Goal: Use online tool/utility

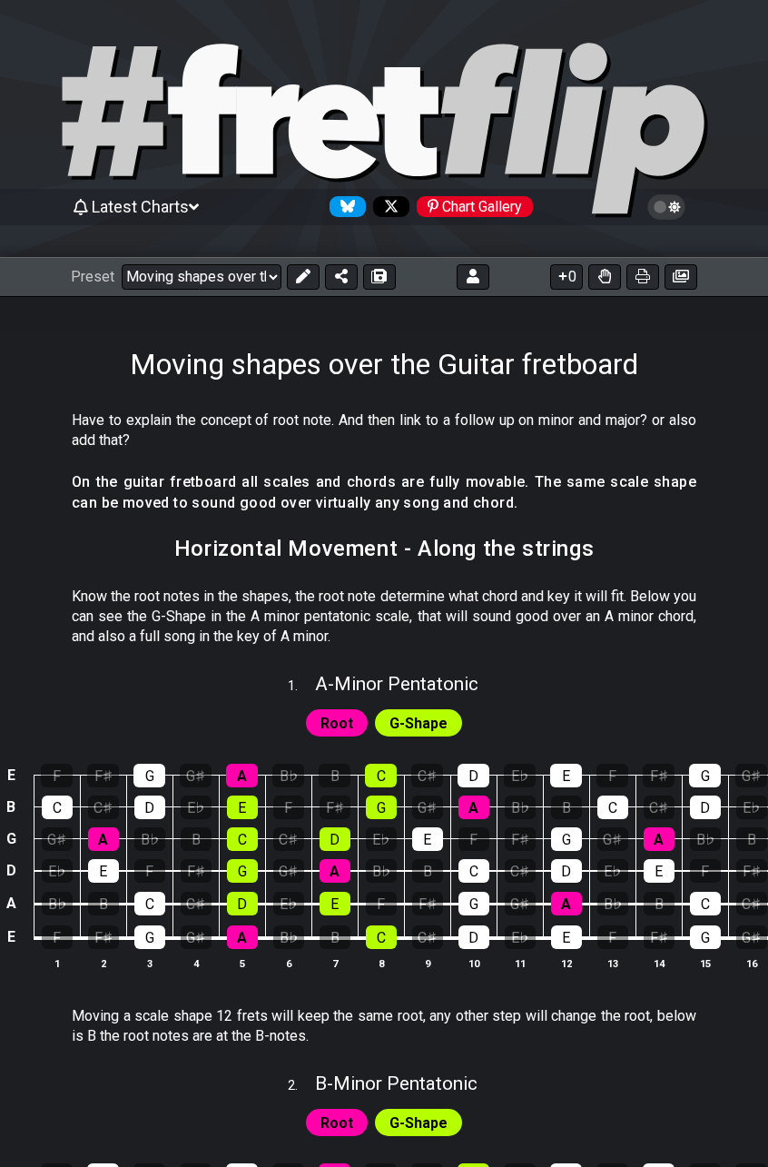
click at [253, 127] on icon at bounding box center [268, 128] width 64 height 89
select select "/welcome"
select select "C"
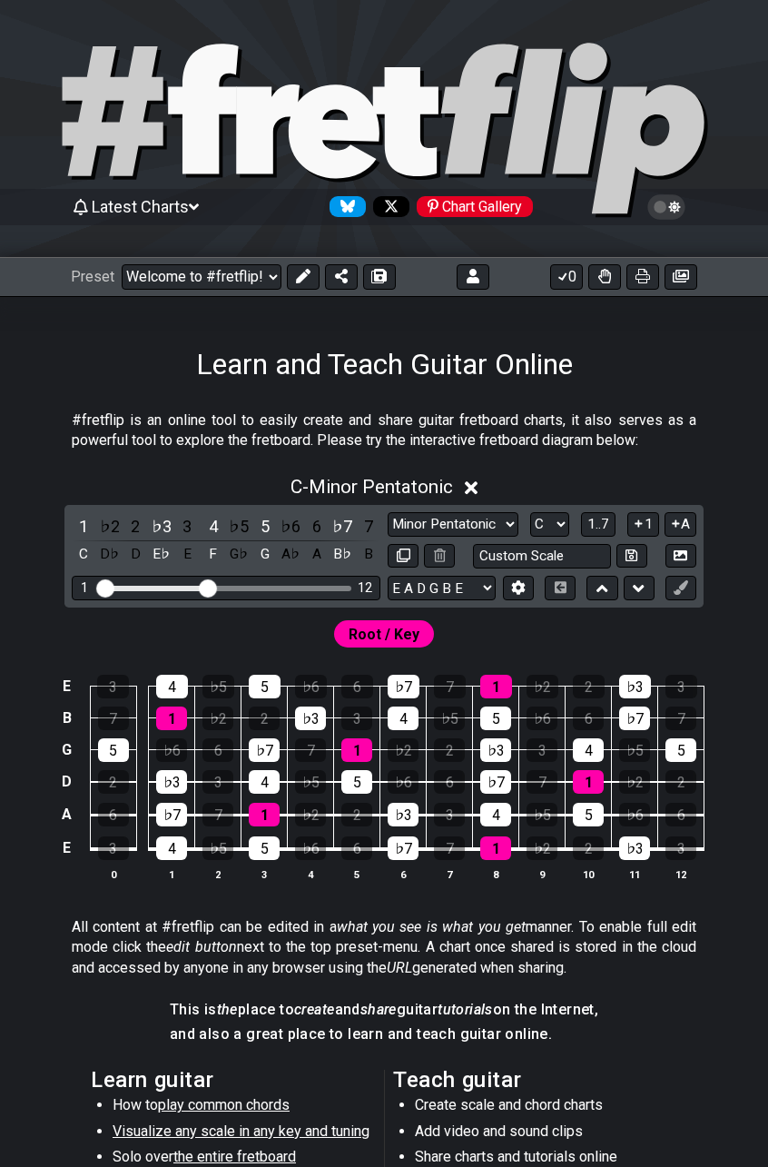
click at [362, 211] on div "Follow #fretflip at Bluesky" at bounding box center [348, 206] width 36 height 21
